Goal: Task Accomplishment & Management: Use online tool/utility

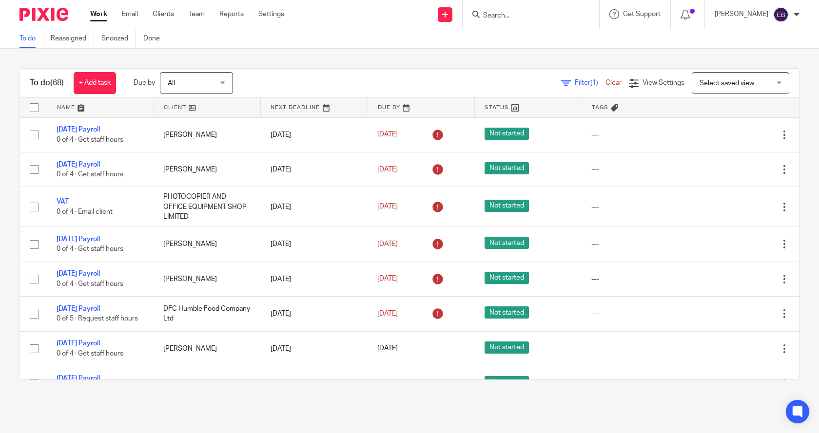
click at [605, 81] on link "Clear" at bounding box center [613, 82] width 16 height 7
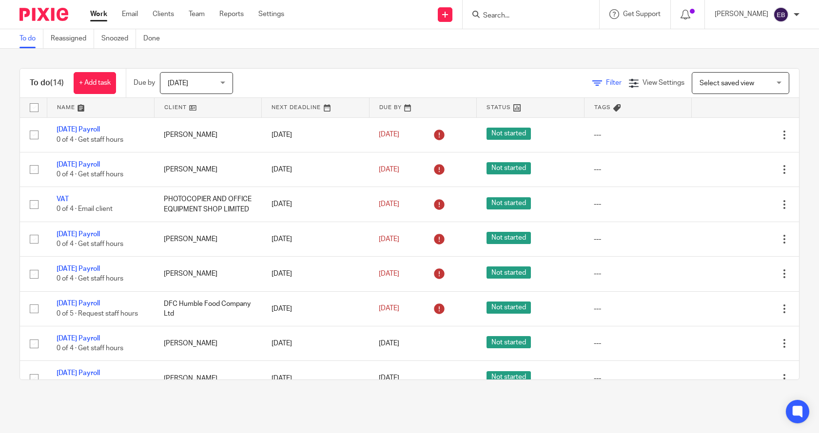
click at [592, 84] on icon at bounding box center [597, 83] width 10 height 10
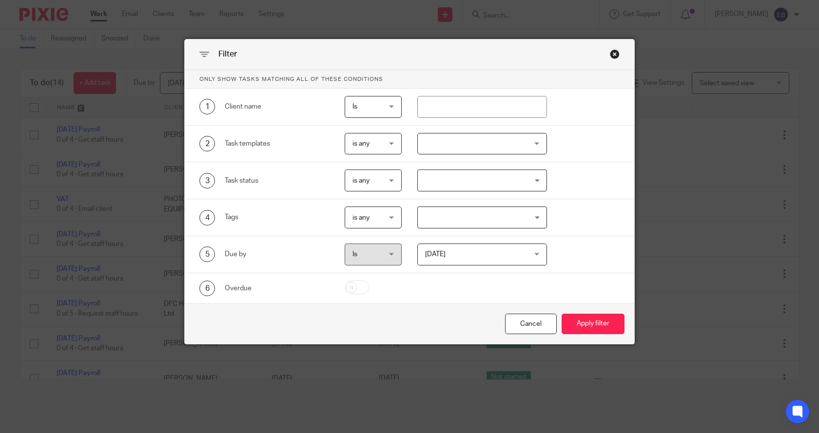
click at [469, 140] on div at bounding box center [482, 144] width 130 height 22
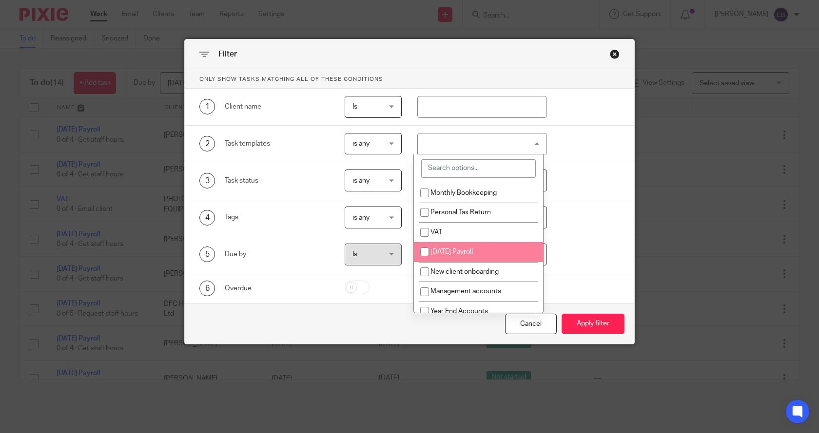
click at [465, 246] on li "[DATE] Payroll" at bounding box center [478, 252] width 129 height 20
checkbox input "true"
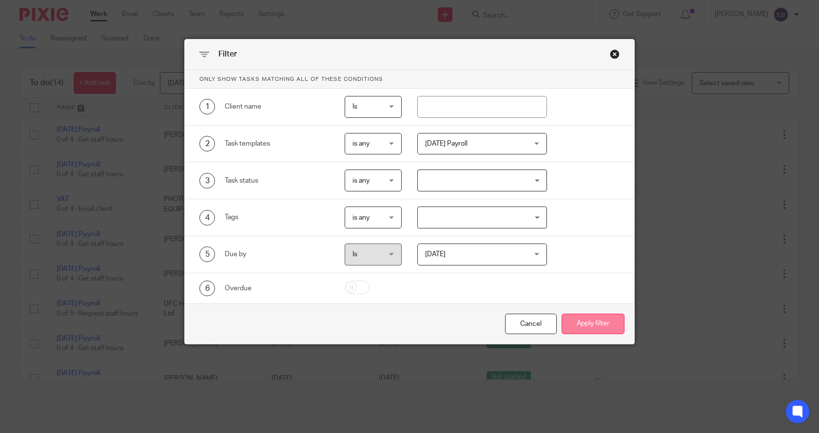
click at [597, 330] on button "Apply filter" at bounding box center [592, 324] width 63 height 21
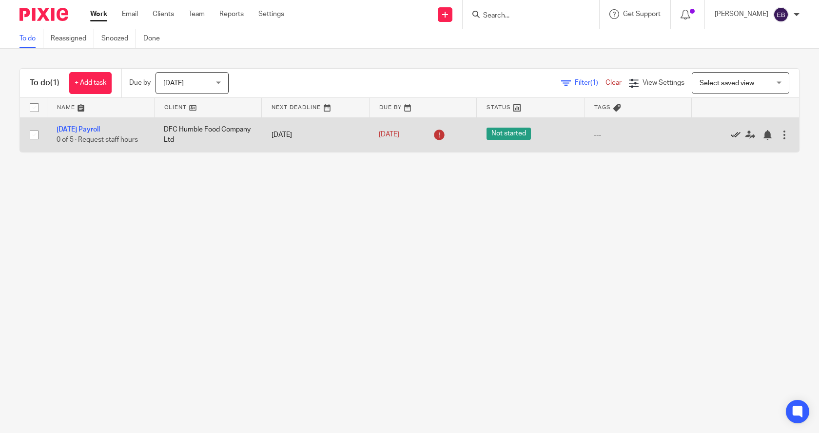
click at [731, 132] on icon at bounding box center [736, 135] width 10 height 10
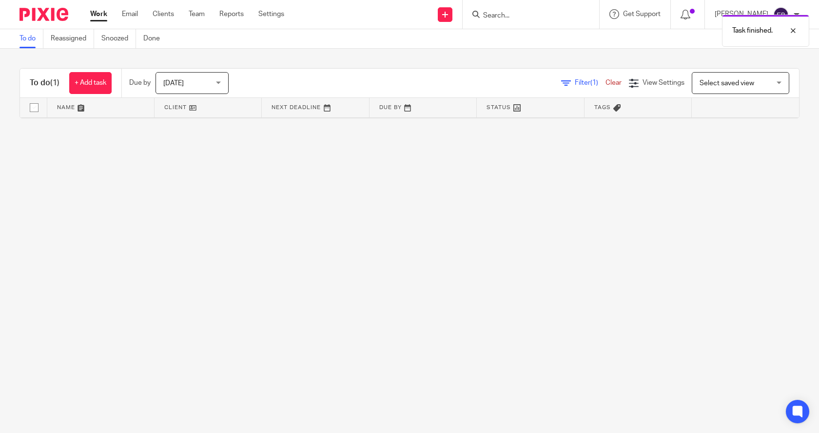
click at [561, 80] on icon at bounding box center [566, 83] width 10 height 10
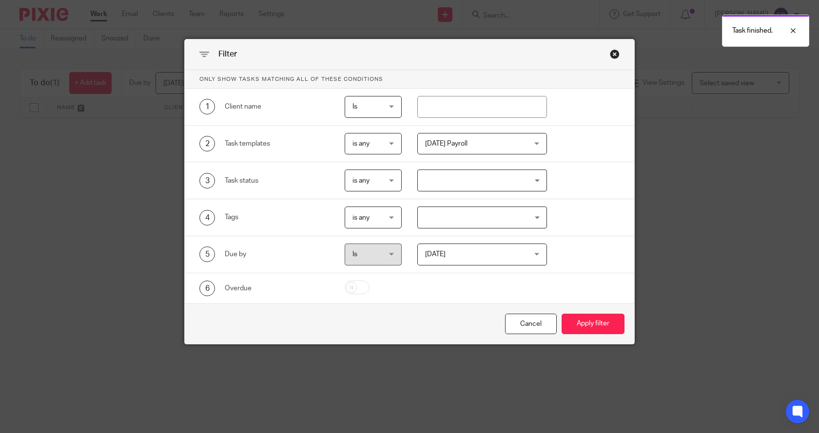
click at [442, 143] on span "[DATE] Payroll" at bounding box center [446, 143] width 42 height 7
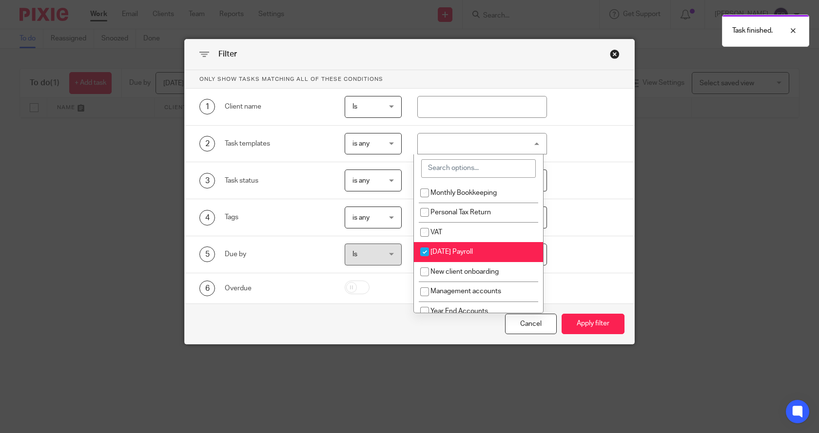
click at [422, 253] on input "checkbox" at bounding box center [424, 252] width 19 height 19
checkbox input "false"
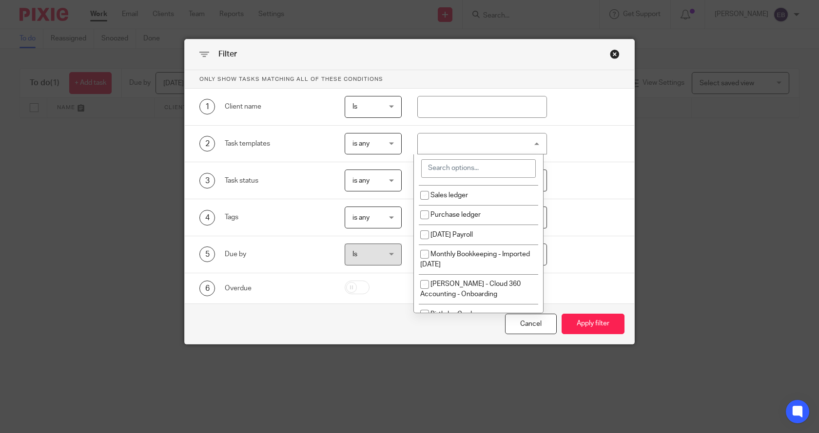
scroll to position [146, 0]
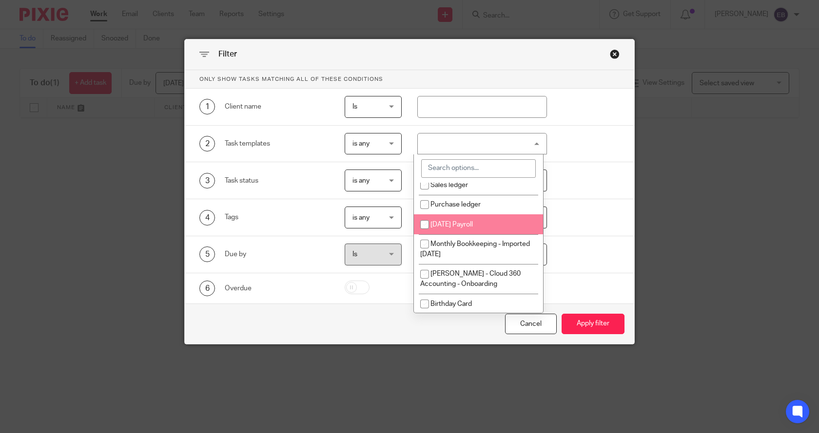
click at [424, 223] on input "checkbox" at bounding box center [424, 224] width 19 height 19
checkbox input "true"
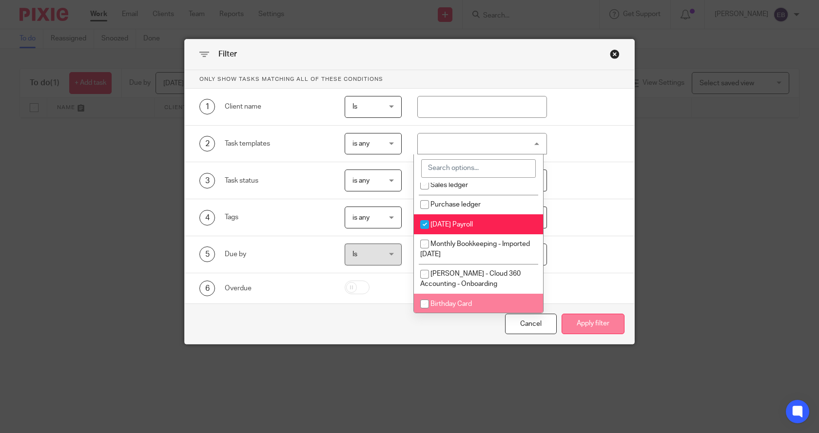
click at [587, 327] on button "Apply filter" at bounding box center [592, 324] width 63 height 21
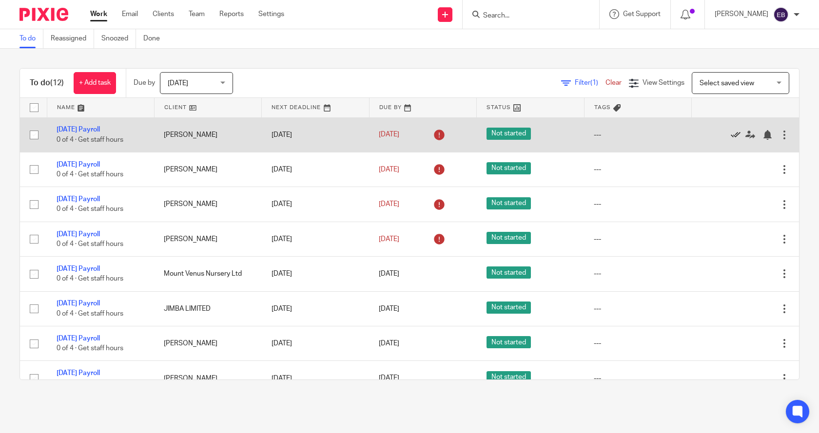
click at [731, 134] on icon at bounding box center [736, 135] width 10 height 10
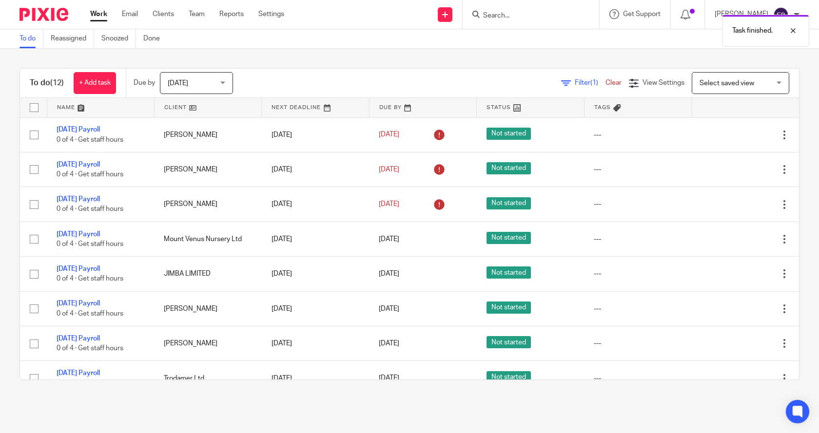
click at [731, 134] on icon at bounding box center [736, 135] width 10 height 10
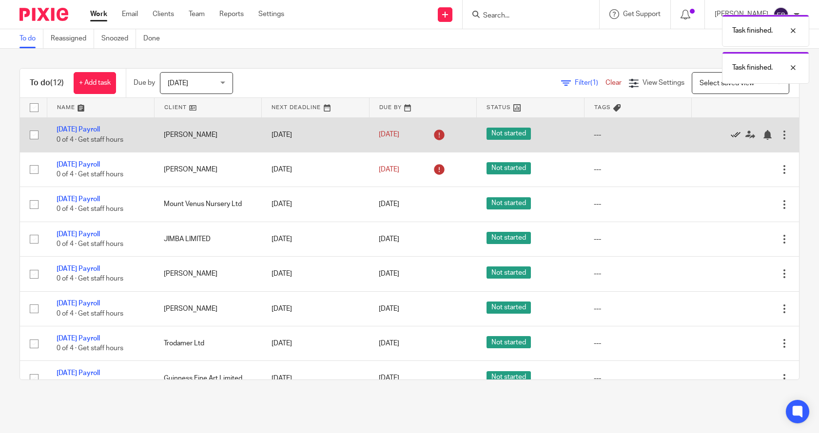
click at [731, 134] on icon at bounding box center [736, 135] width 10 height 10
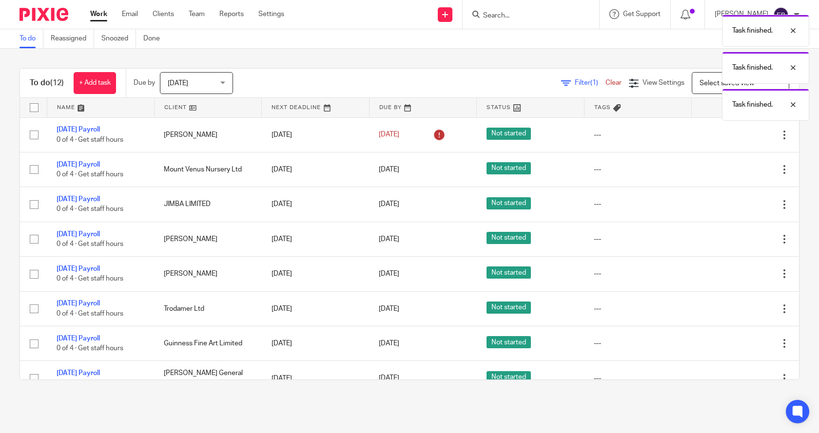
click at [731, 134] on icon at bounding box center [736, 135] width 10 height 10
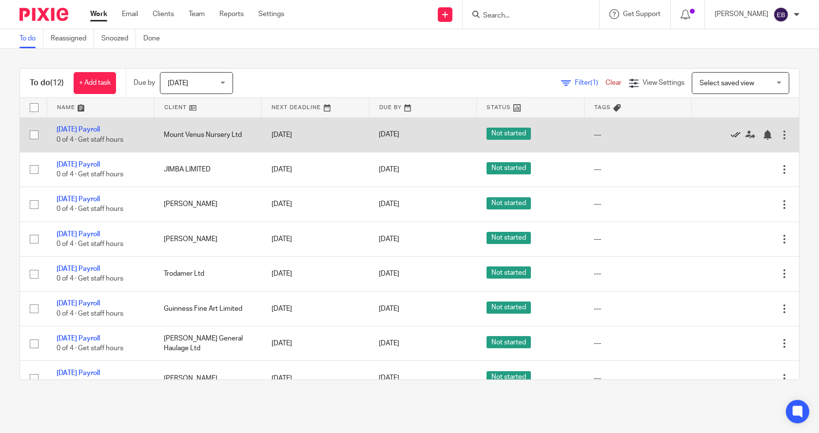
click at [731, 133] on icon at bounding box center [736, 135] width 10 height 10
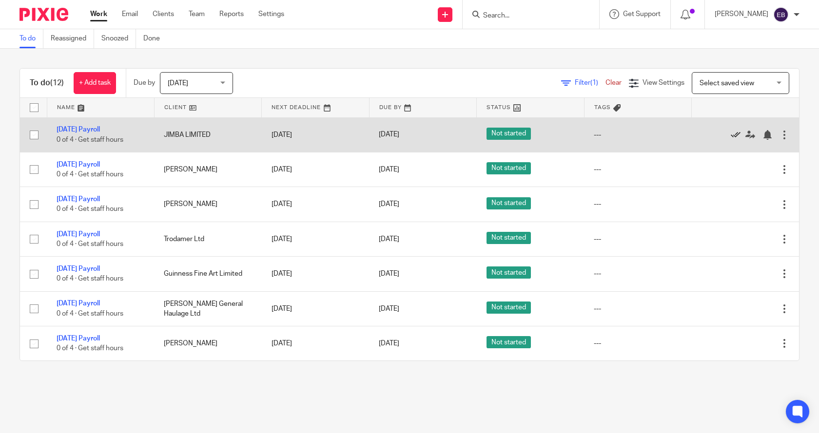
click at [731, 134] on icon at bounding box center [736, 135] width 10 height 10
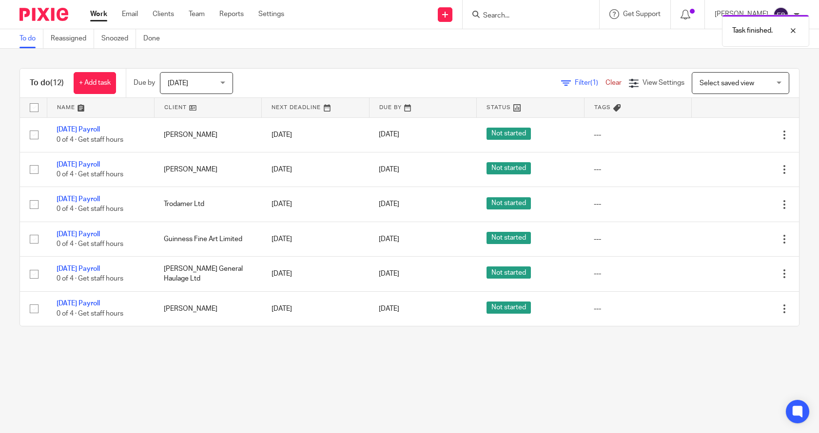
click at [731, 134] on icon at bounding box center [736, 135] width 10 height 10
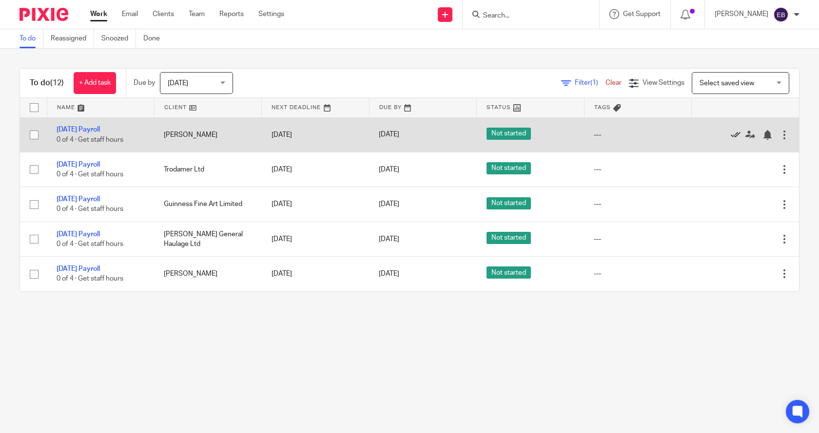
click at [731, 134] on icon at bounding box center [736, 135] width 10 height 10
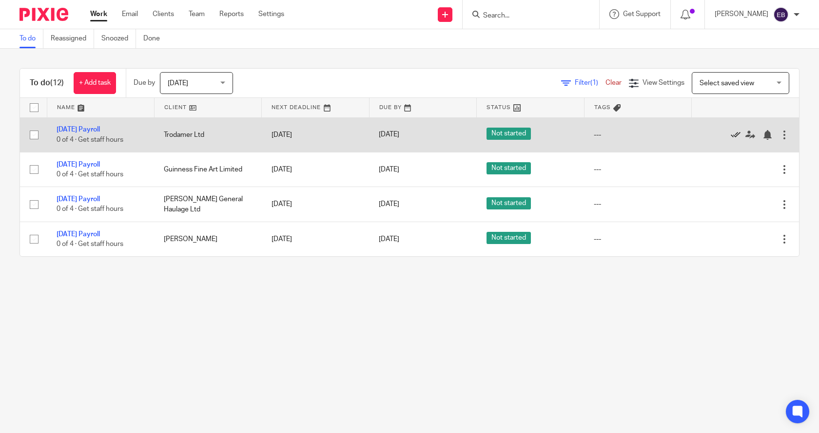
click at [731, 135] on icon at bounding box center [736, 135] width 10 height 10
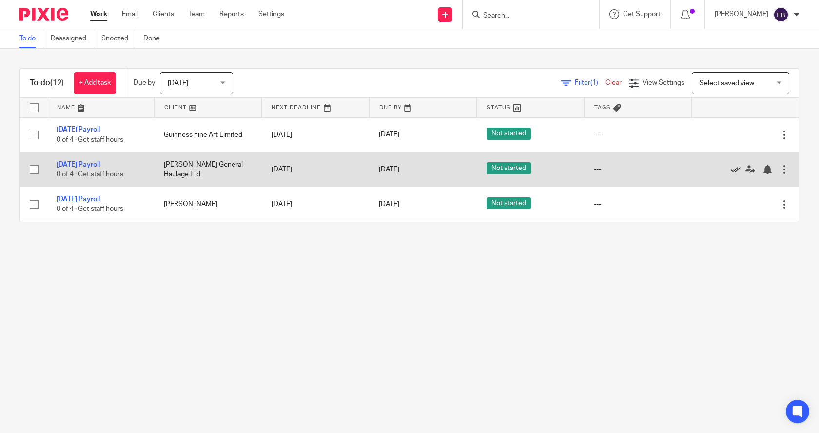
click at [731, 170] on icon at bounding box center [736, 170] width 10 height 10
